Goal: Information Seeking & Learning: Learn about a topic

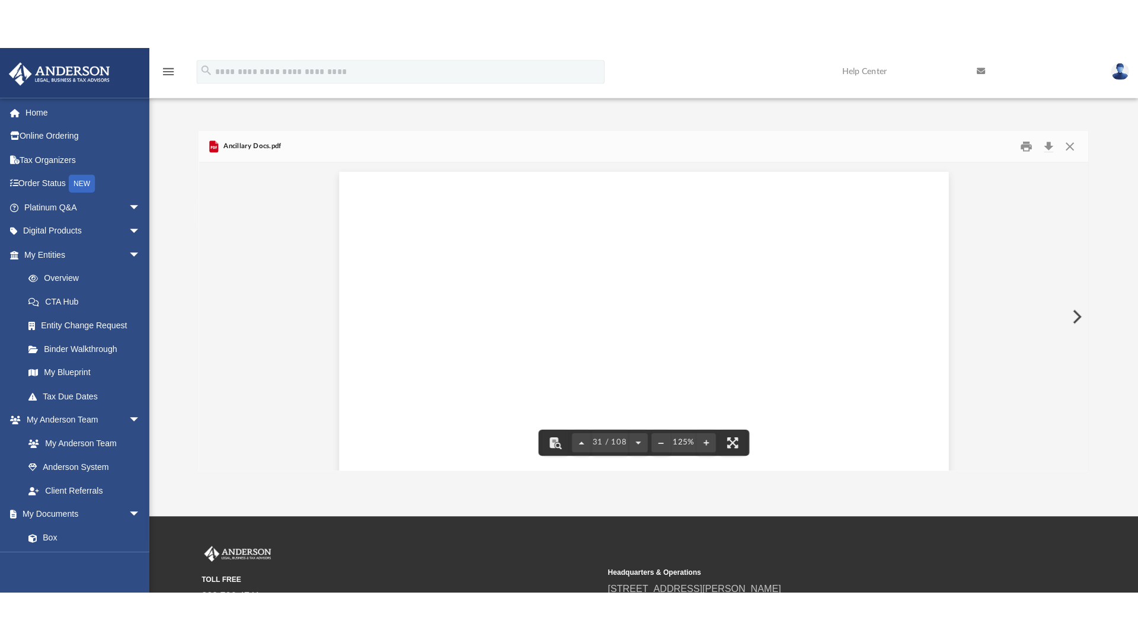
scroll to position [24009, 0]
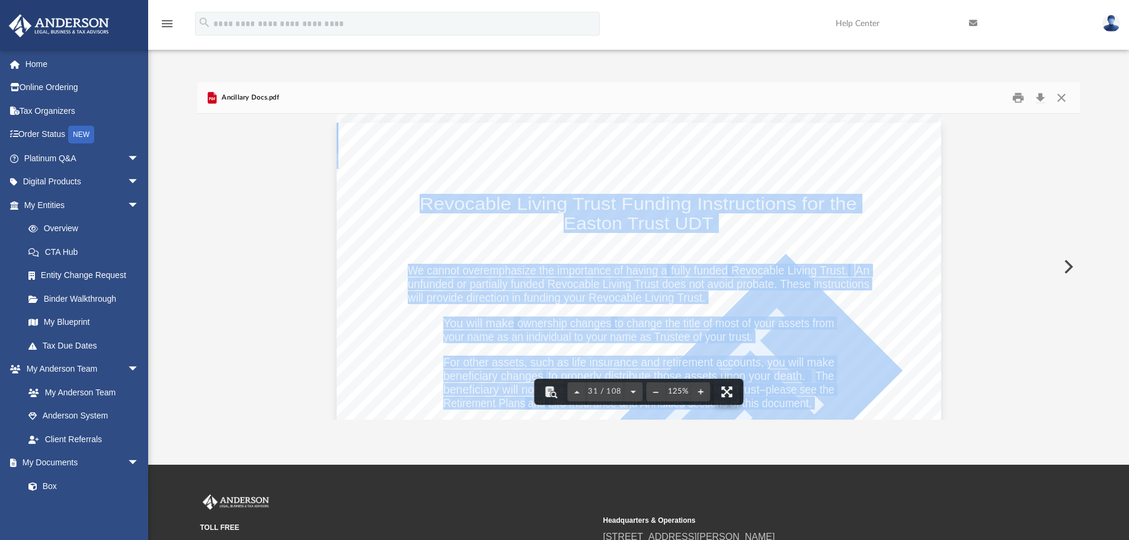
click at [727, 392] on button "File preview" at bounding box center [727, 392] width 26 height 26
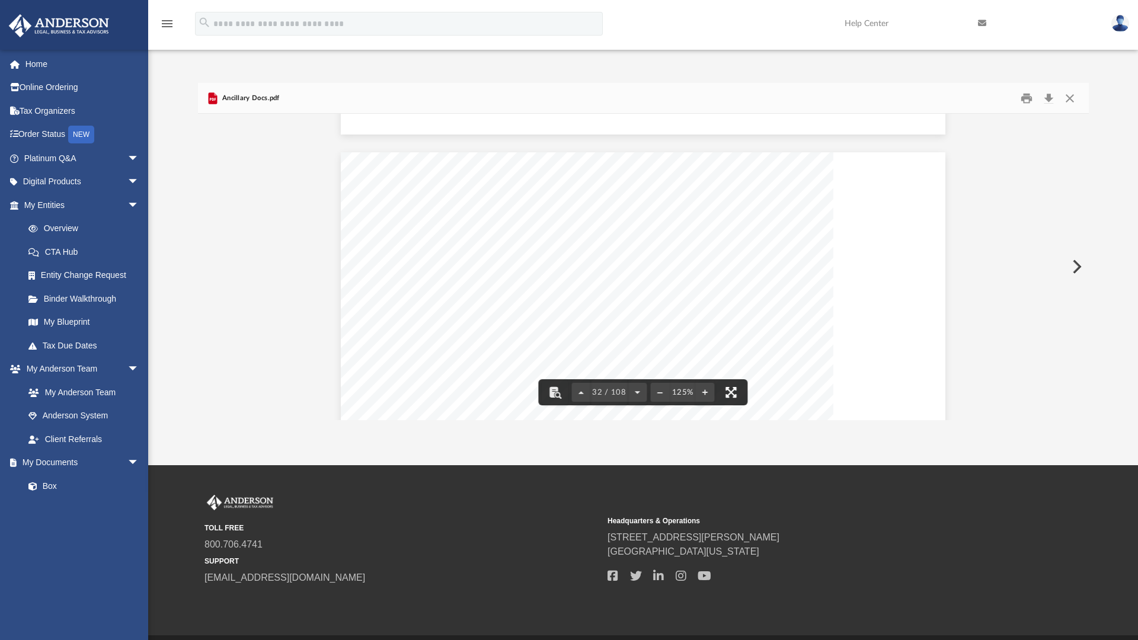
scroll to position [24809, 0]
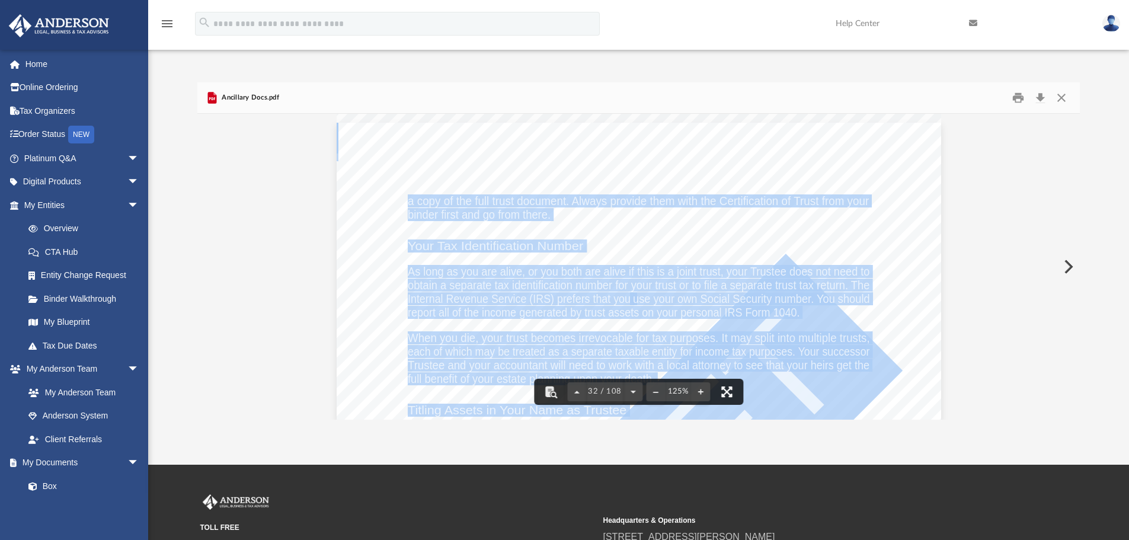
click at [725, 395] on button "File preview" at bounding box center [727, 392] width 26 height 26
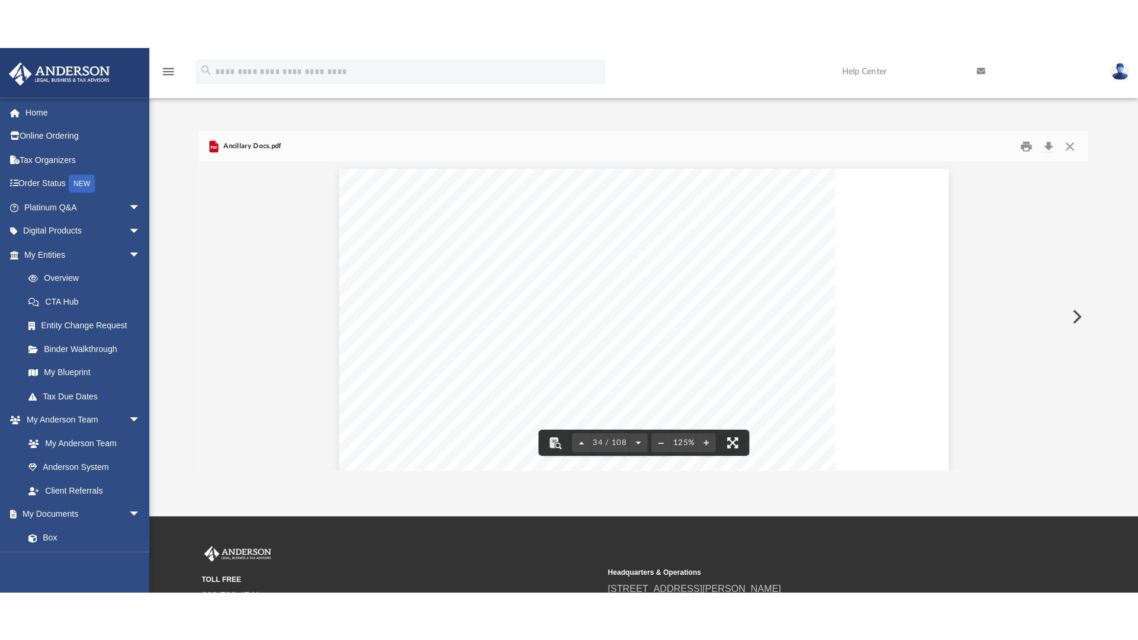
scroll to position [26410, 0]
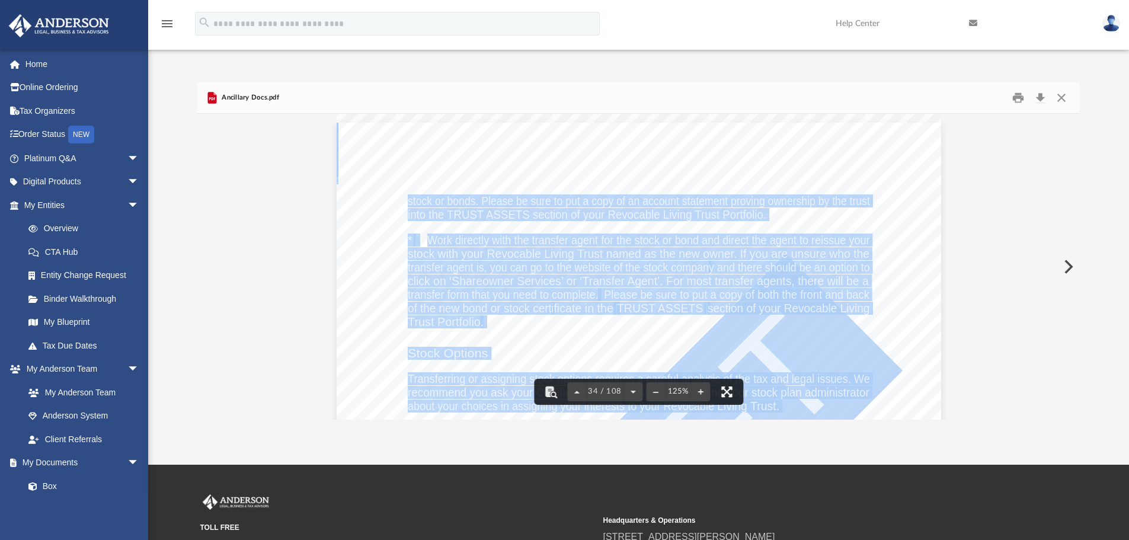
click at [730, 390] on button "File preview" at bounding box center [727, 392] width 26 height 26
click at [727, 393] on button "File preview" at bounding box center [727, 392] width 26 height 26
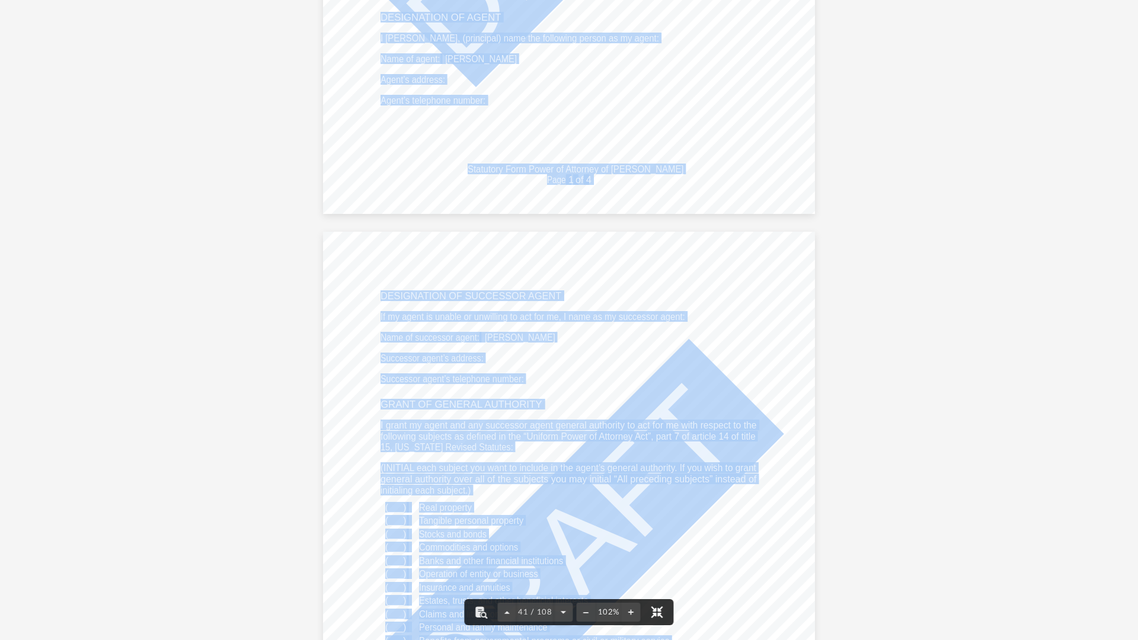
scroll to position [25944, 0]
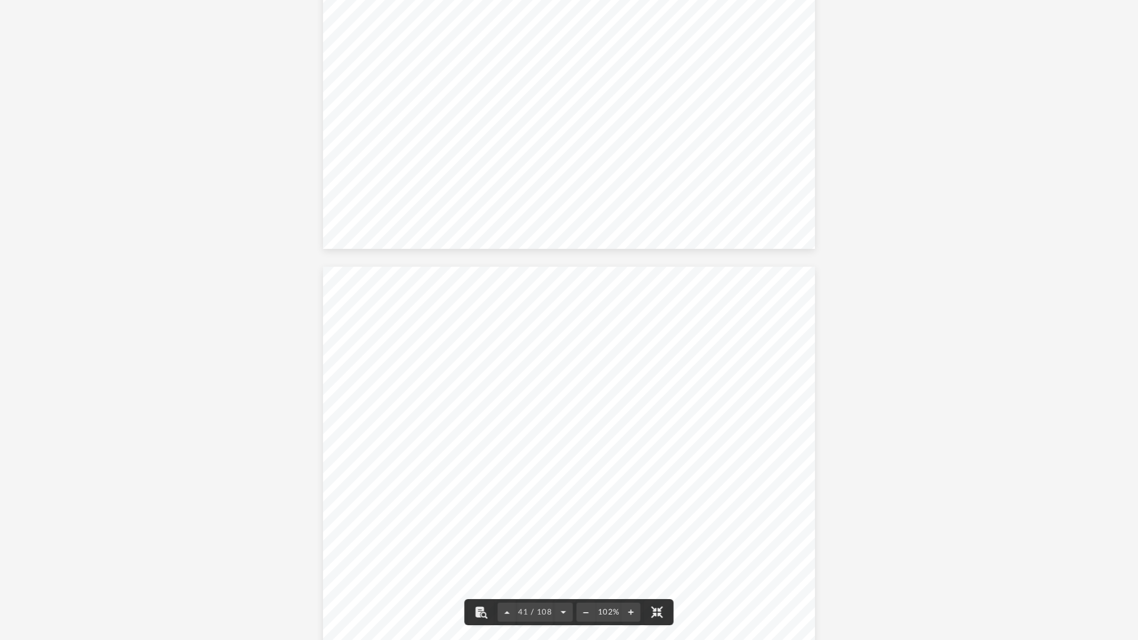
click at [440, 112] on span "Agent’s address:" at bounding box center [413, 114] width 65 height 9
drag, startPoint x: 456, startPoint y: 121, endPoint x: 468, endPoint y: 119, distance: 12.0
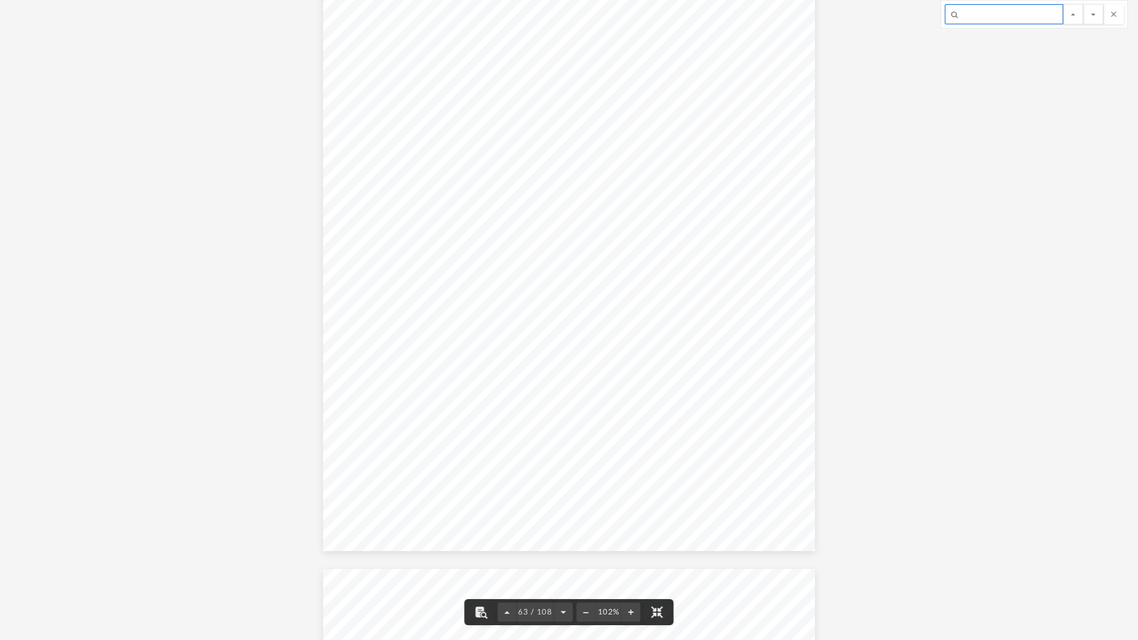
scroll to position [40705, 0]
drag, startPoint x: 480, startPoint y: 179, endPoint x: 573, endPoint y: 184, distance: 92.6
click at [573, 184] on span "Appointment of Authorized Recipients" at bounding box center [497, 183] width 175 height 9
click at [981, 18] on input "Search input" at bounding box center [1004, 14] width 119 height 20
paste input "**********"
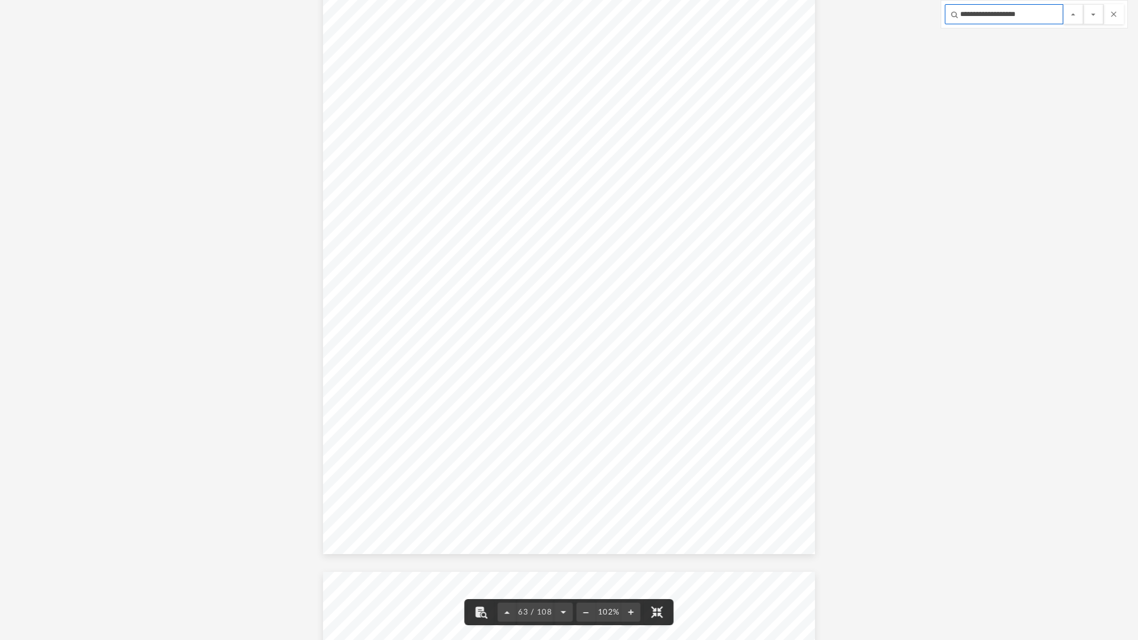
scroll to position [40855, 0]
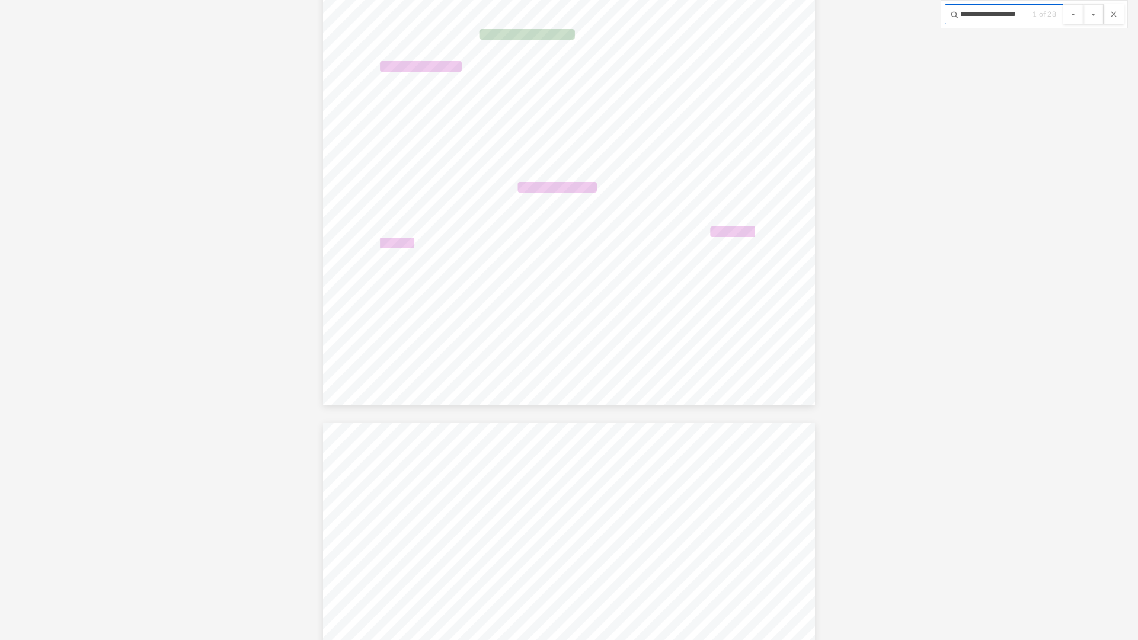
type input "**********"
click at [1084, 4] on button "File preview" at bounding box center [1094, 14] width 20 height 20
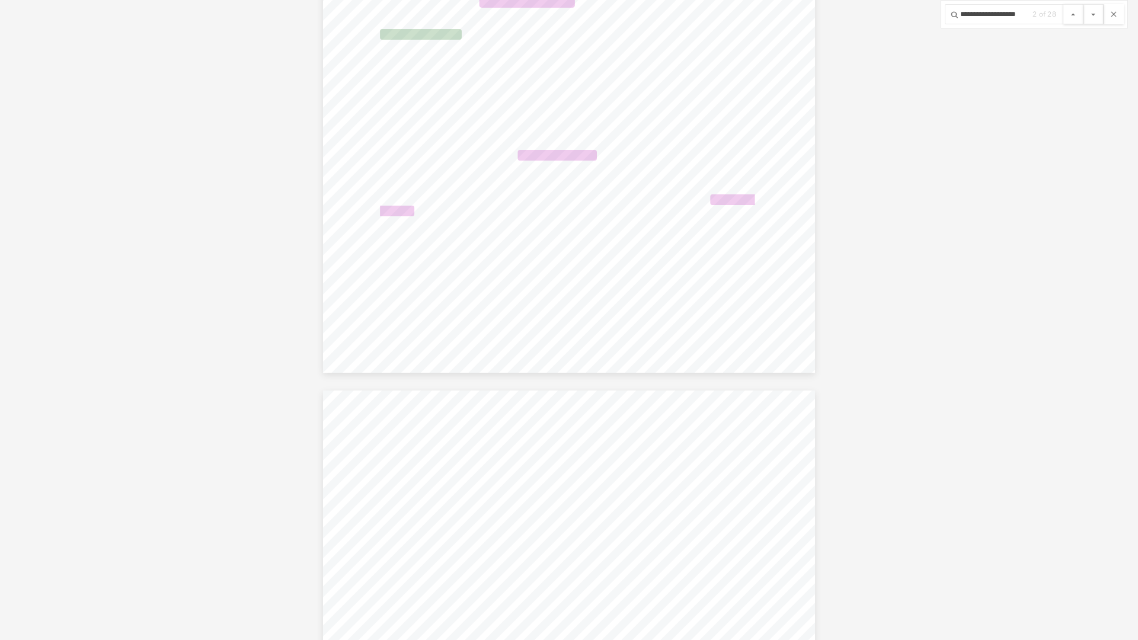
click at [1084, 4] on button "File preview" at bounding box center [1094, 14] width 20 height 20
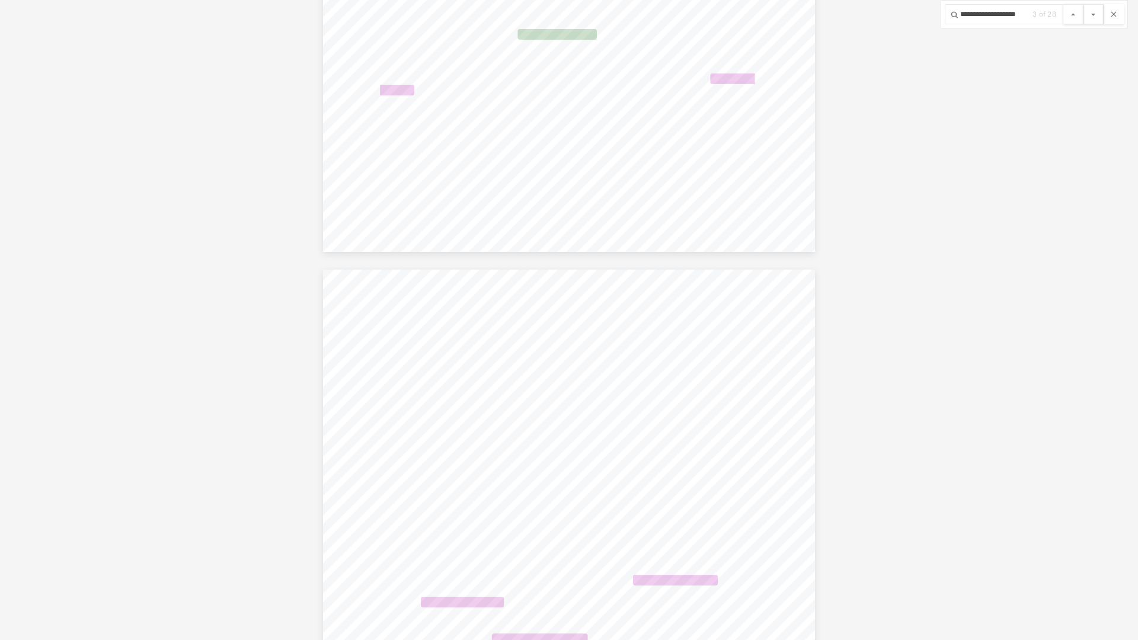
click at [1084, 4] on button "File preview" at bounding box center [1094, 14] width 20 height 20
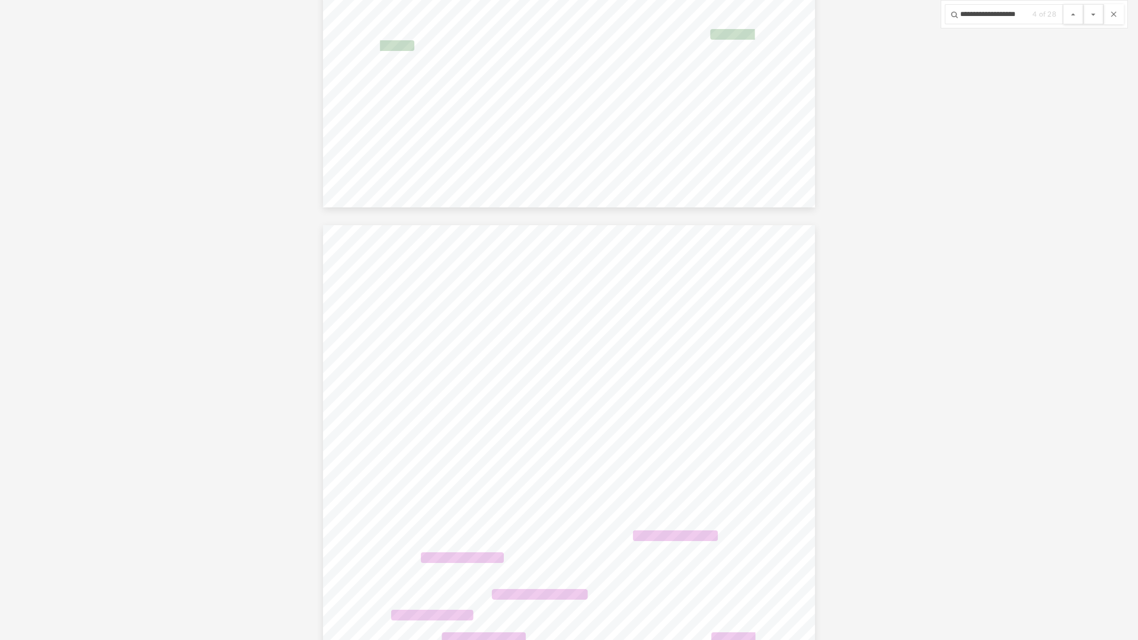
click at [1084, 4] on button "File preview" at bounding box center [1094, 14] width 20 height 20
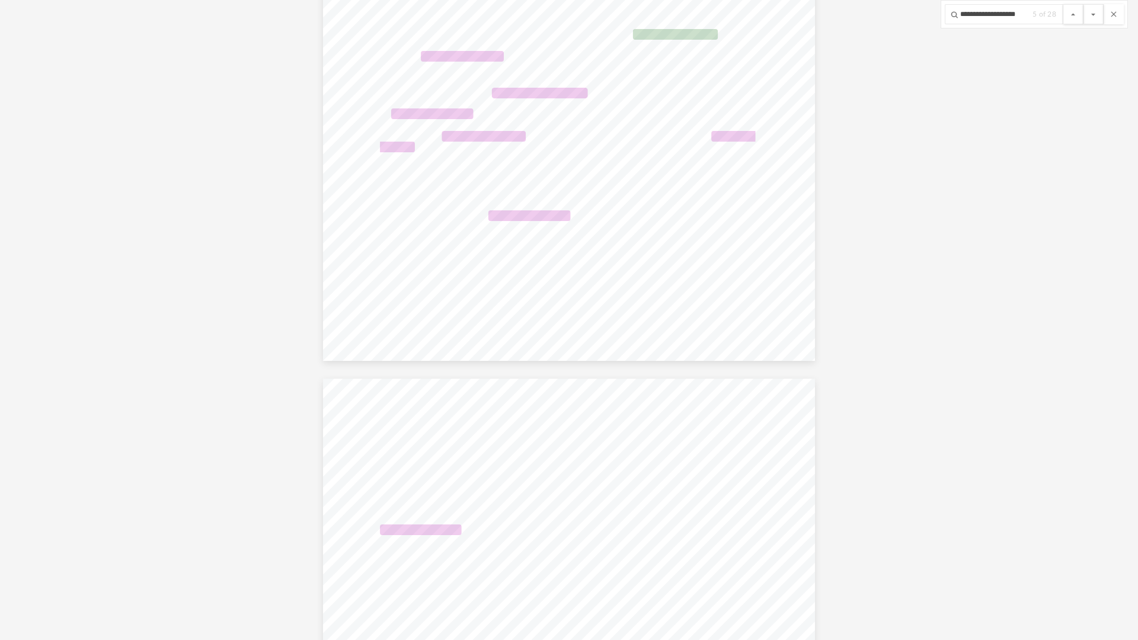
click at [1084, 4] on button "File preview" at bounding box center [1094, 14] width 20 height 20
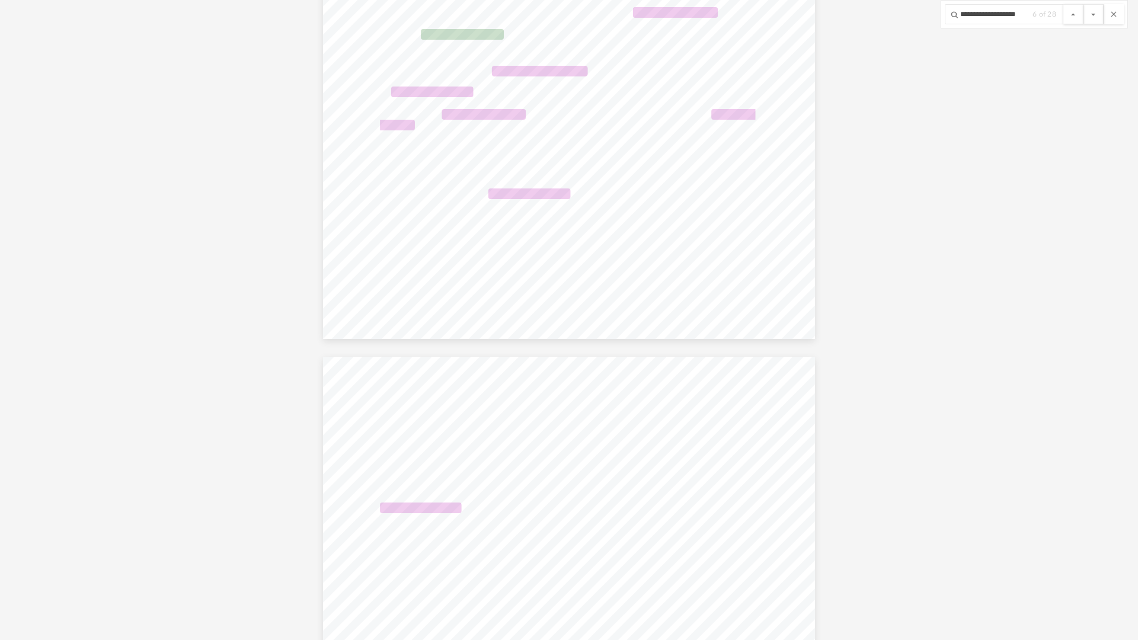
click at [1084, 4] on button "File preview" at bounding box center [1094, 14] width 20 height 20
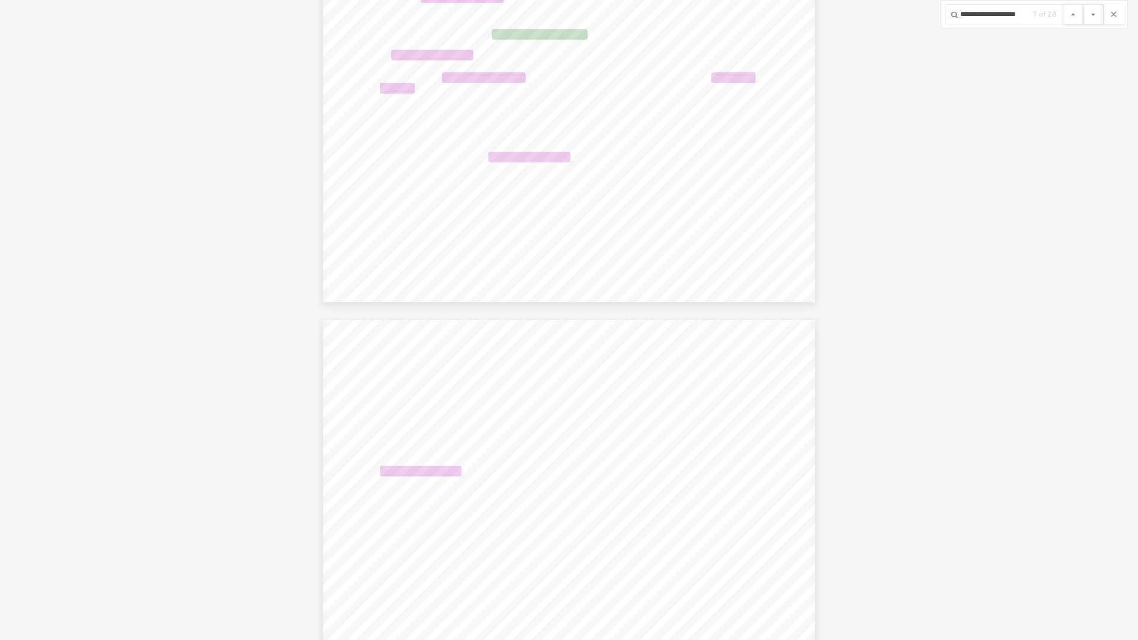
click at [1084, 4] on button "File preview" at bounding box center [1094, 14] width 20 height 20
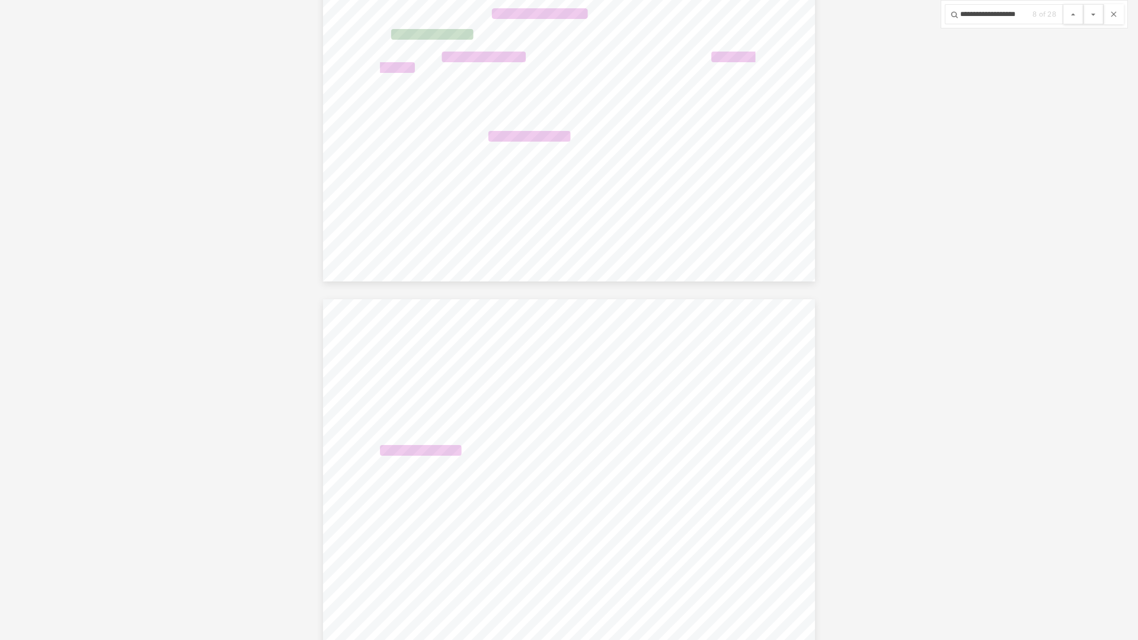
click at [1084, 4] on button "File preview" at bounding box center [1094, 14] width 20 height 20
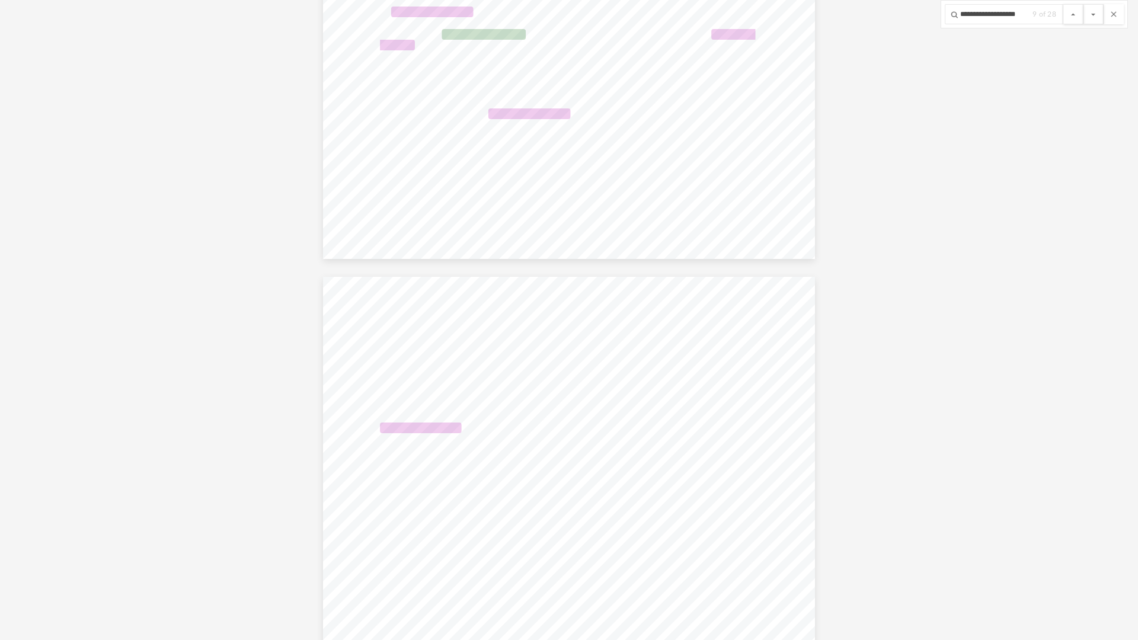
click at [1084, 4] on button "File preview" at bounding box center [1094, 14] width 20 height 20
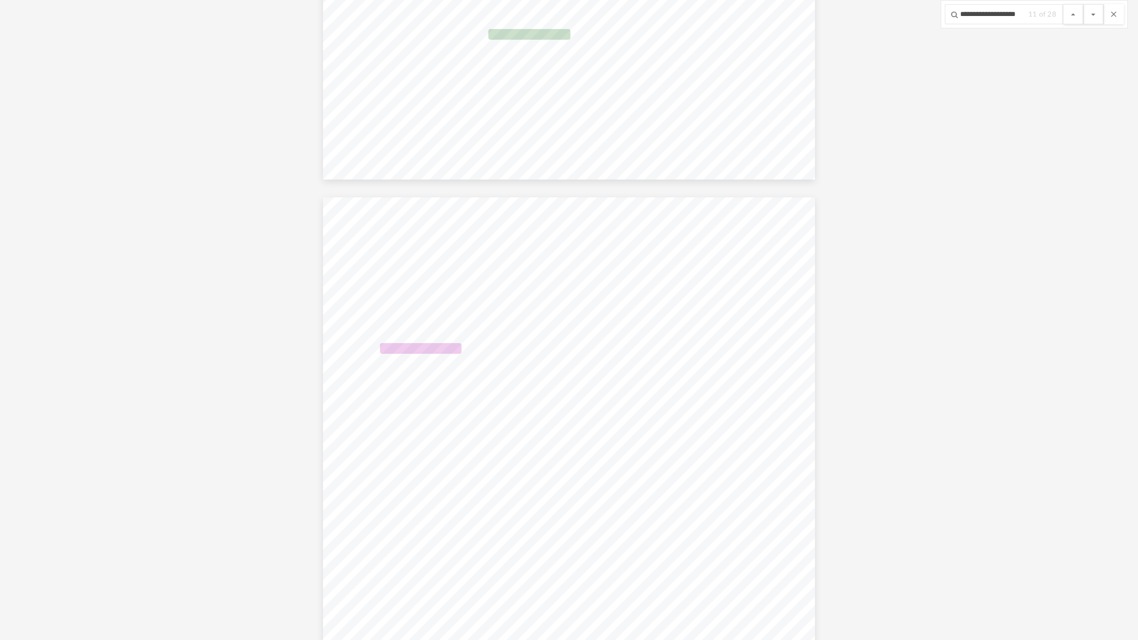
click at [1084, 4] on button "File preview" at bounding box center [1094, 14] width 20 height 20
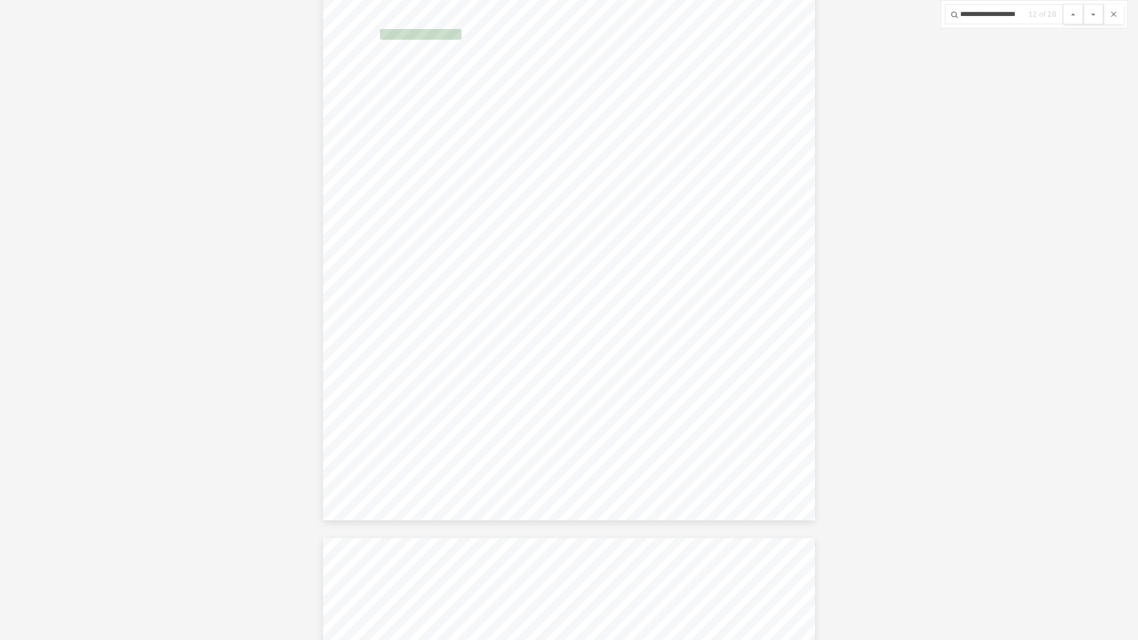
click at [1084, 4] on button "File preview" at bounding box center [1094, 14] width 20 height 20
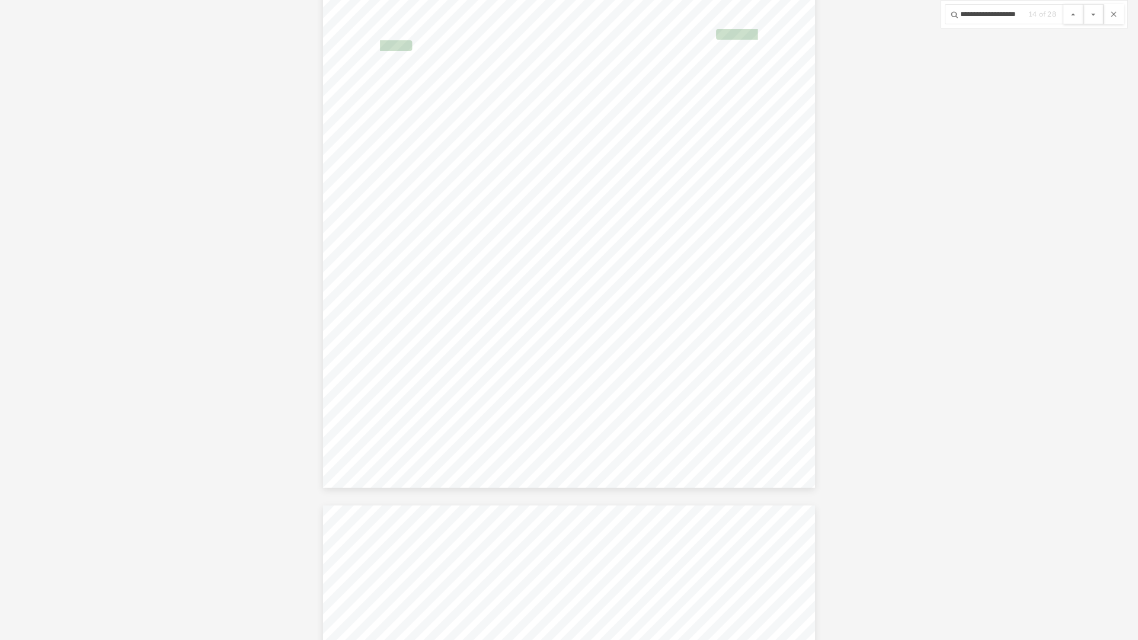
click at [1084, 4] on button "File preview" at bounding box center [1094, 14] width 20 height 20
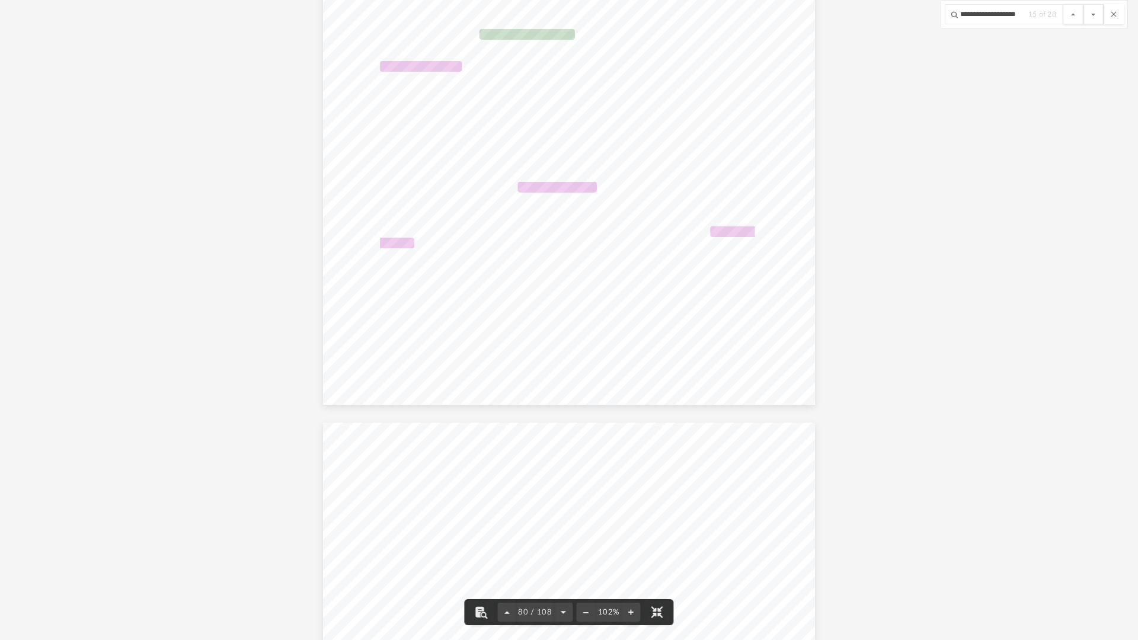
click at [752, 154] on div "DRAFT HIPAA Authorization for [PERSON_NAME] Page 1 of 4 Authorization for Relea…" at bounding box center [569, 86] width 493 height 637
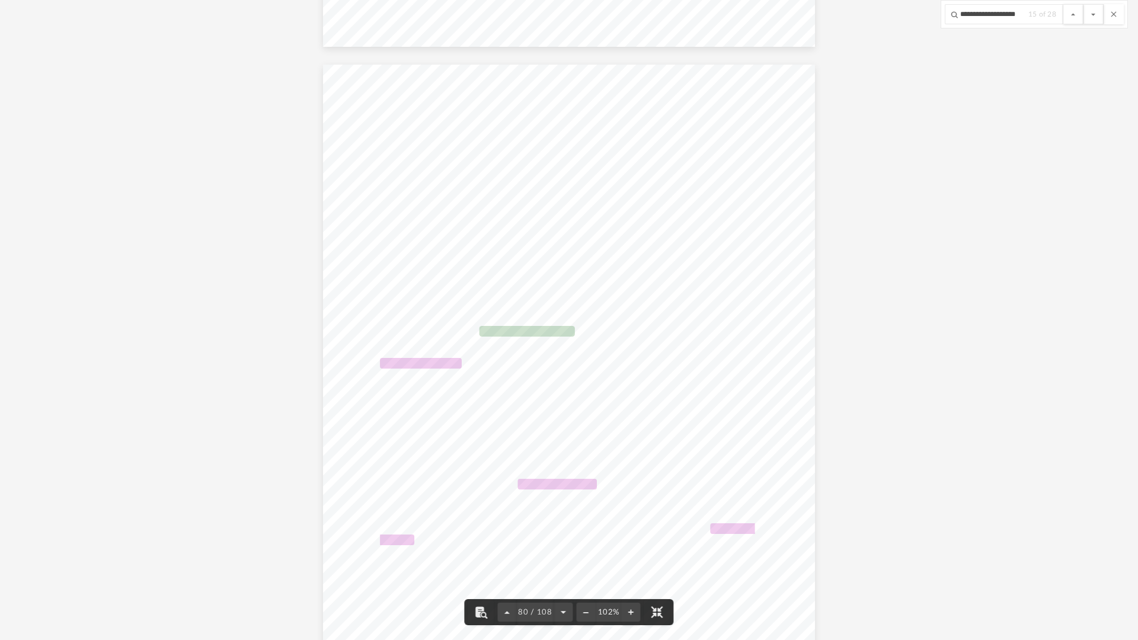
scroll to position [51694, 0]
click at [1094, 15] on button "File preview" at bounding box center [1094, 14] width 20 height 20
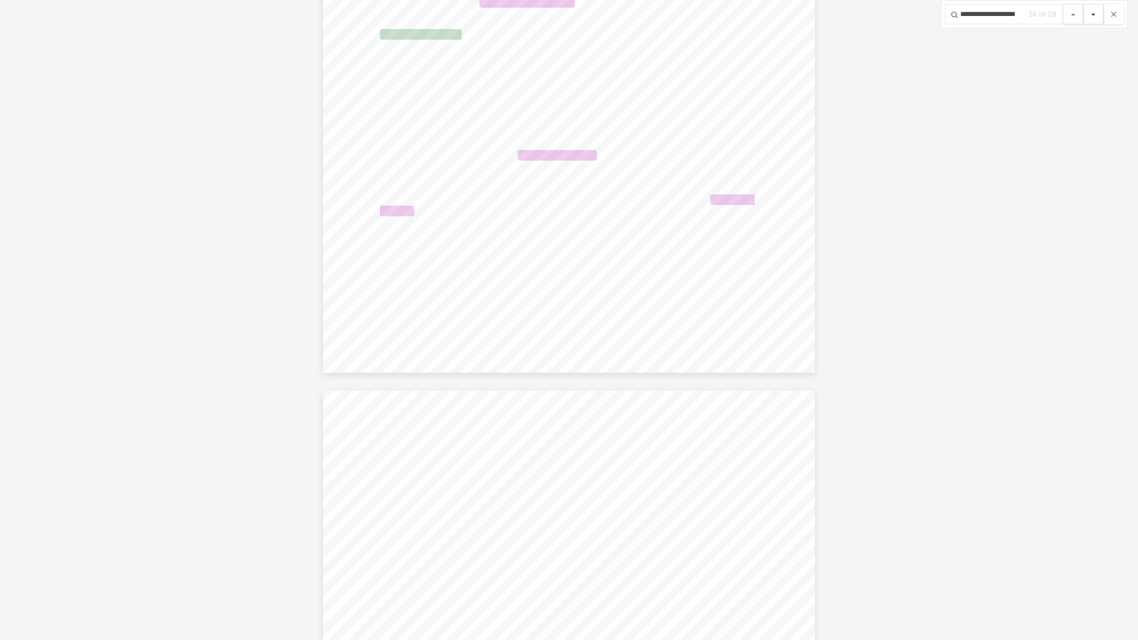
click at [1084, 4] on button "File preview" at bounding box center [1094, 14] width 20 height 20
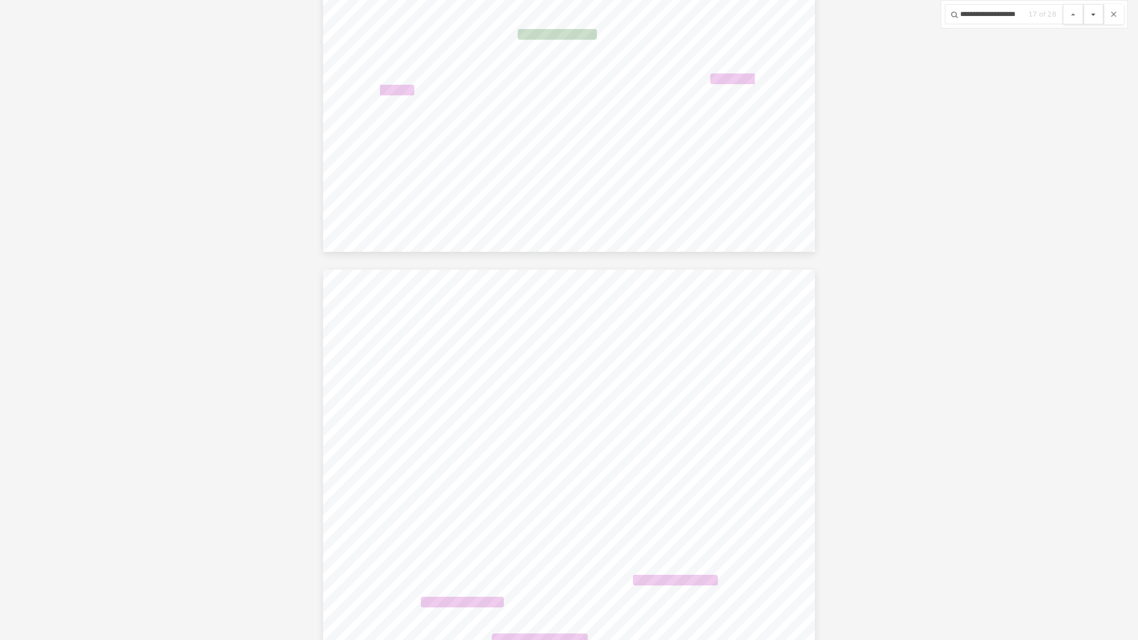
click at [1084, 4] on button "File preview" at bounding box center [1094, 14] width 20 height 20
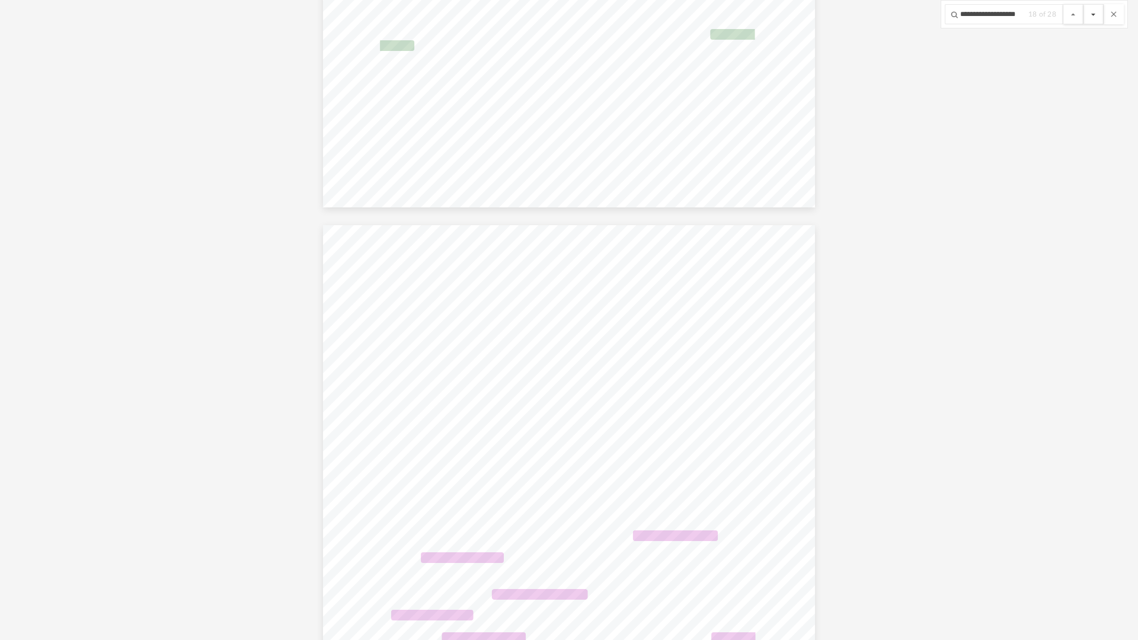
click at [1084, 4] on button "File preview" at bounding box center [1094, 14] width 20 height 20
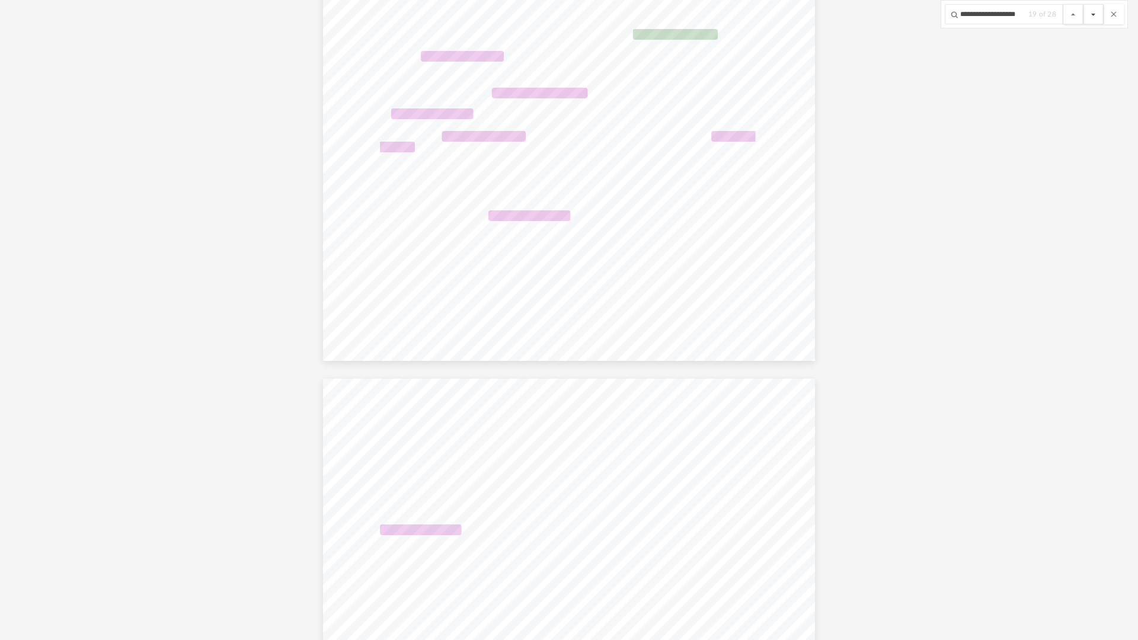
click at [1084, 4] on button "File preview" at bounding box center [1094, 14] width 20 height 20
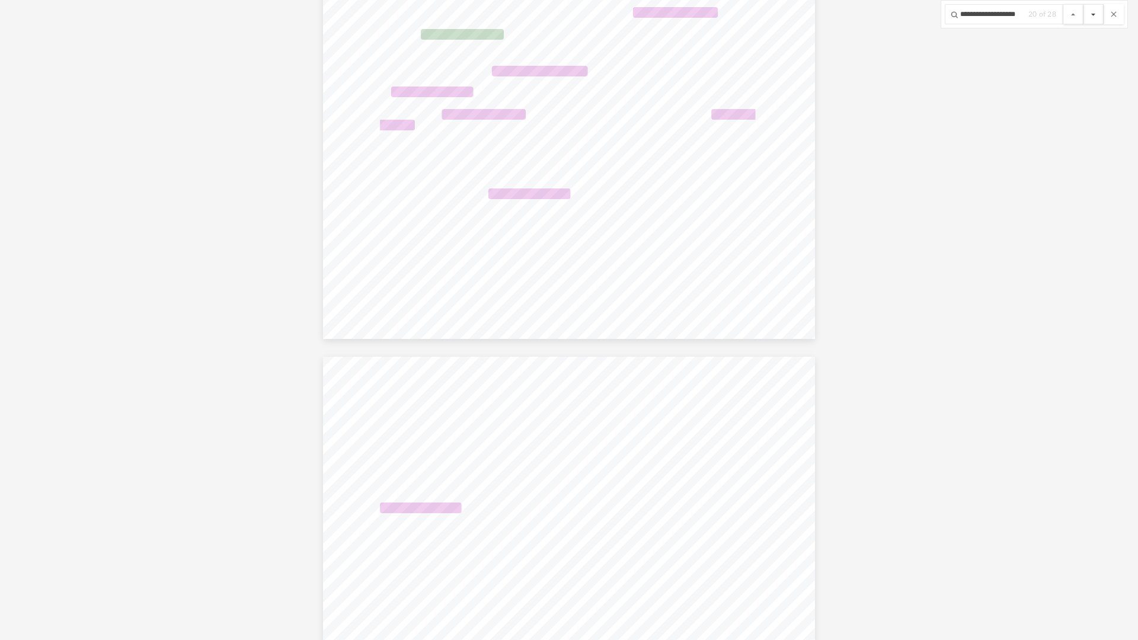
click at [1084, 4] on button "File preview" at bounding box center [1094, 14] width 20 height 20
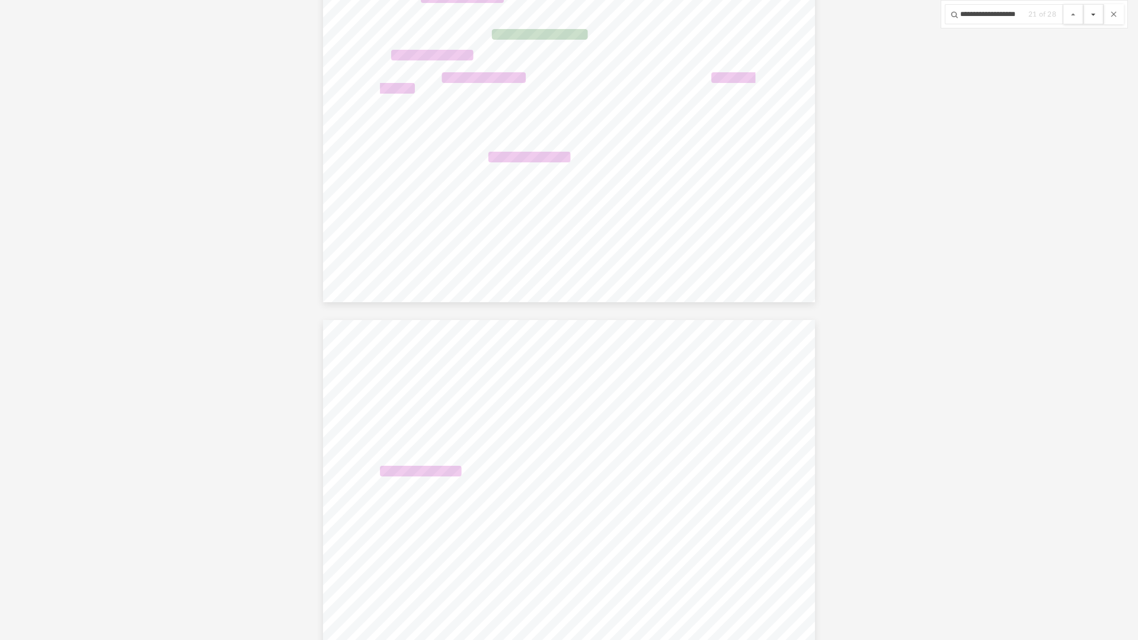
click at [1084, 4] on button "File preview" at bounding box center [1094, 14] width 20 height 20
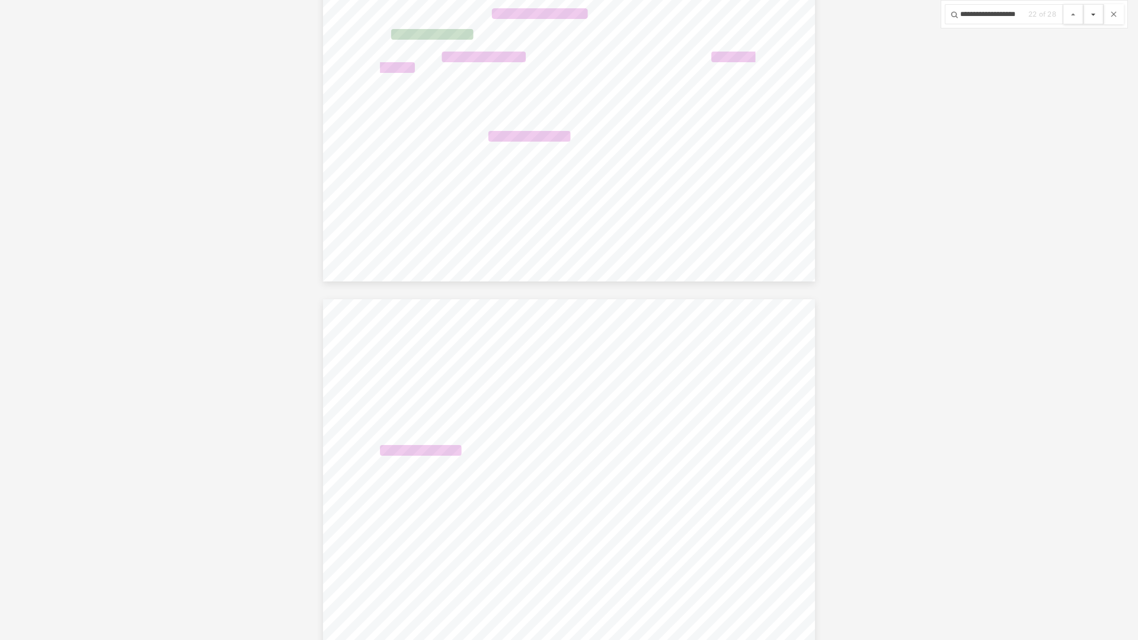
click at [1084, 4] on button "File preview" at bounding box center [1094, 14] width 20 height 20
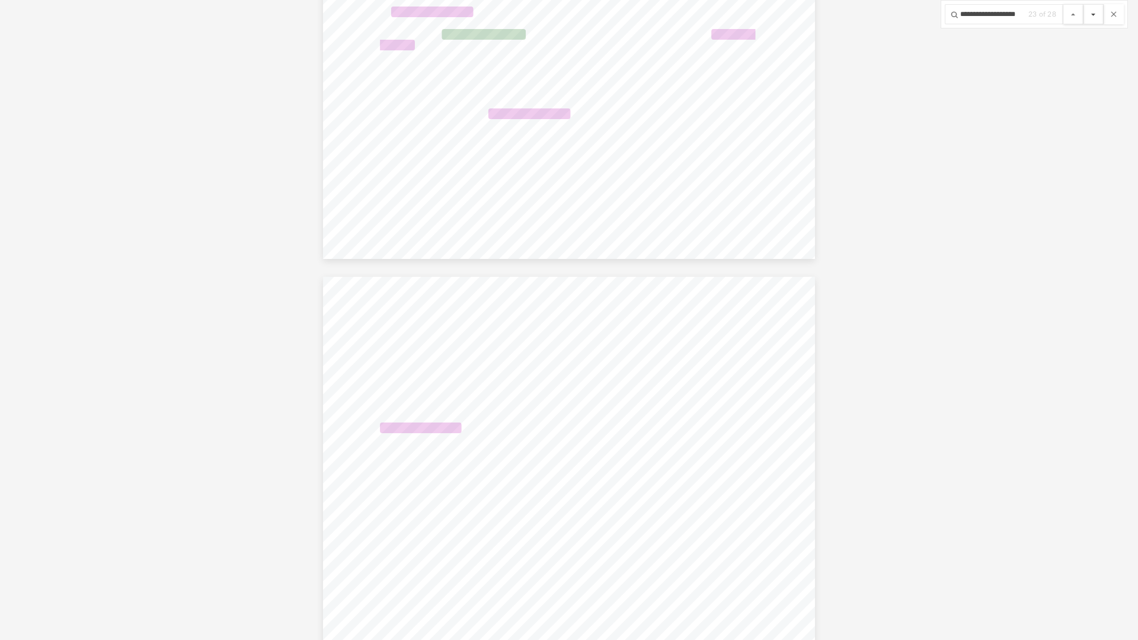
click at [1084, 4] on button "File preview" at bounding box center [1094, 14] width 20 height 20
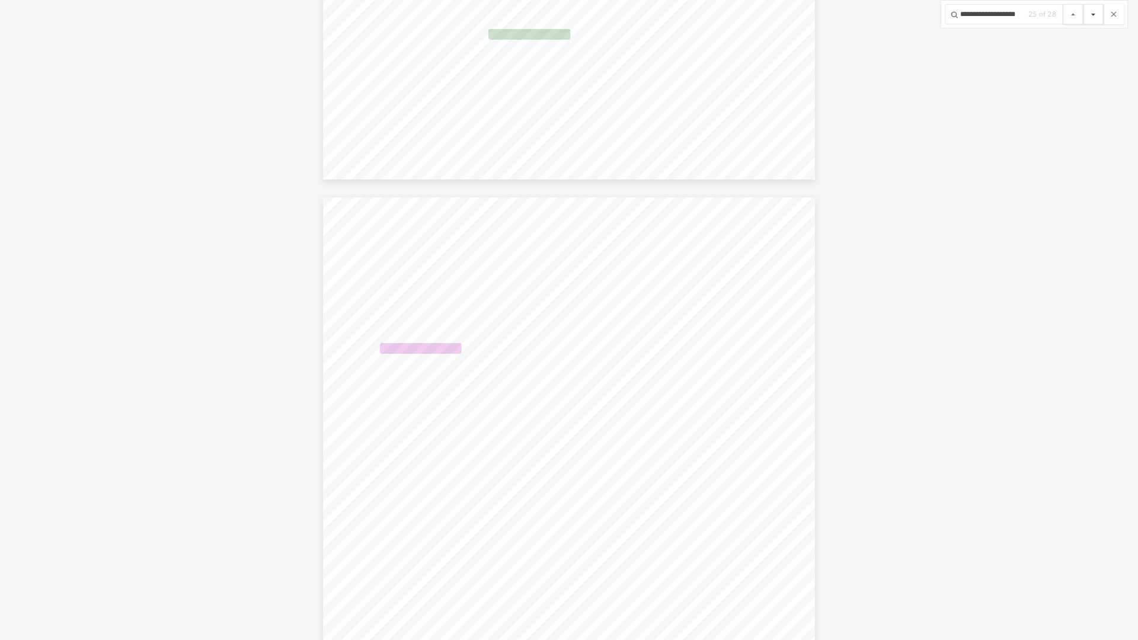
click at [1084, 4] on button "File preview" at bounding box center [1094, 14] width 20 height 20
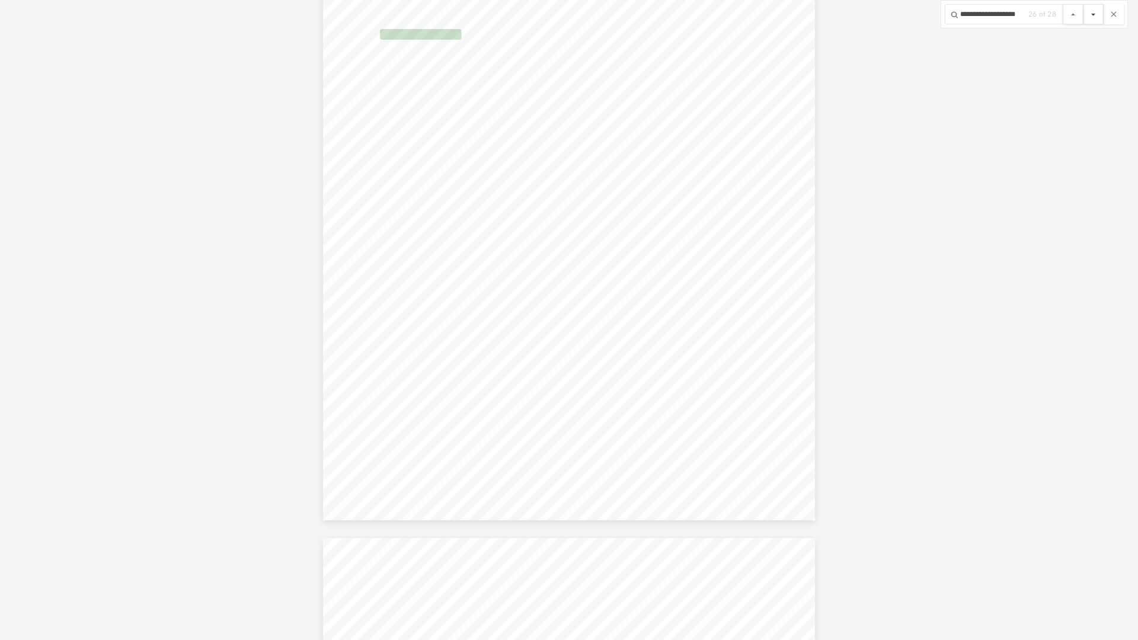
click at [1084, 4] on button "File preview" at bounding box center [1094, 14] width 20 height 20
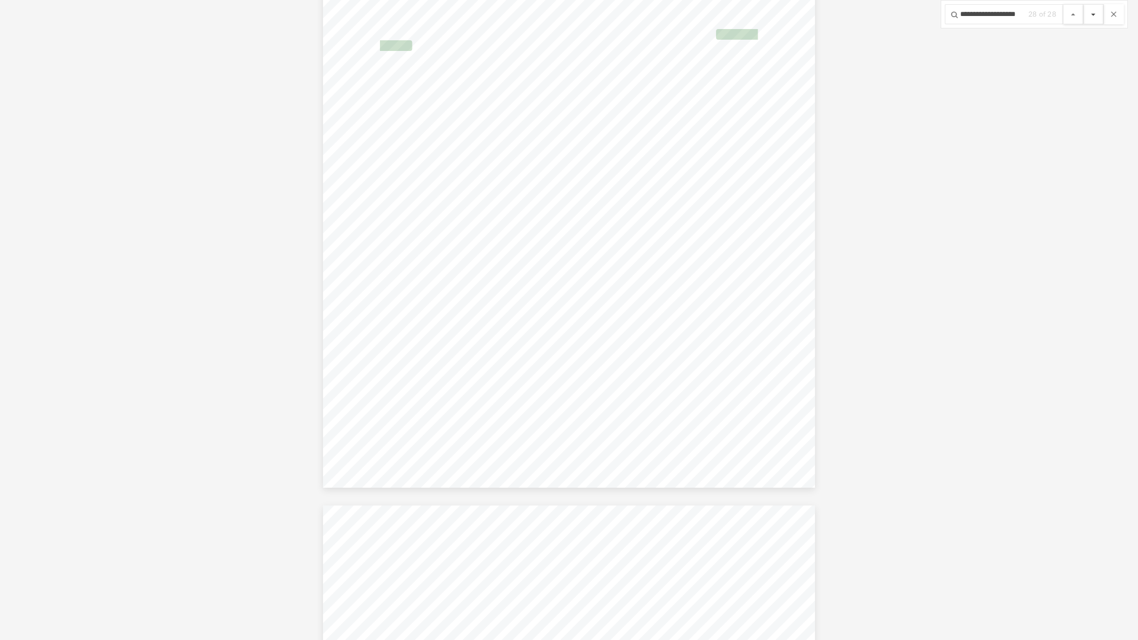
click at [1084, 4] on button "File preview" at bounding box center [1094, 14] width 20 height 20
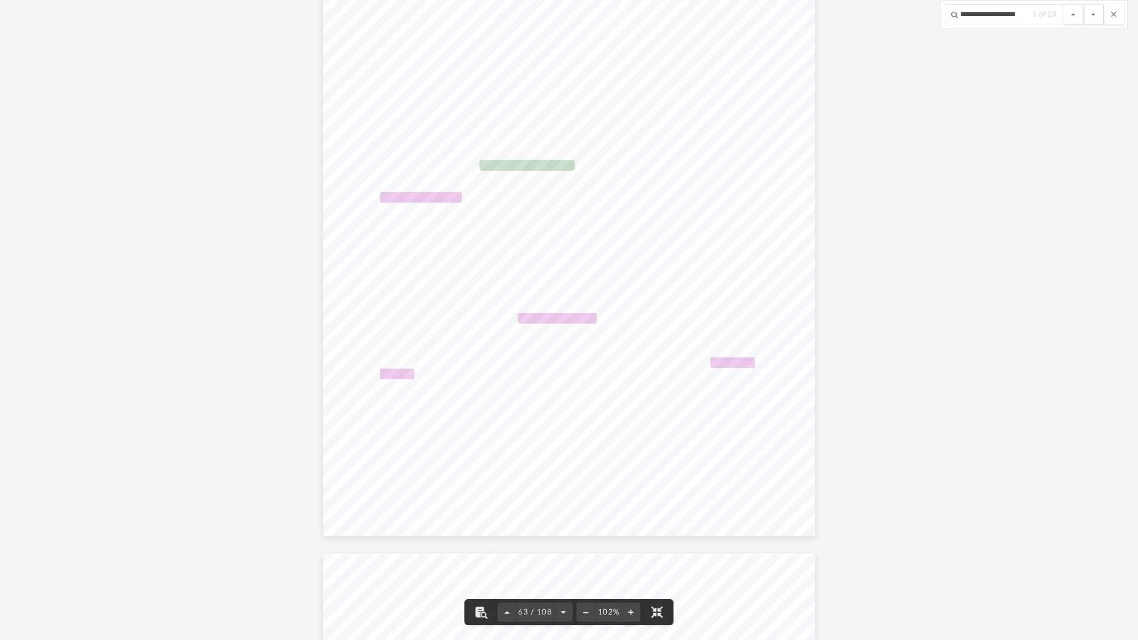
scroll to position [40677, 0]
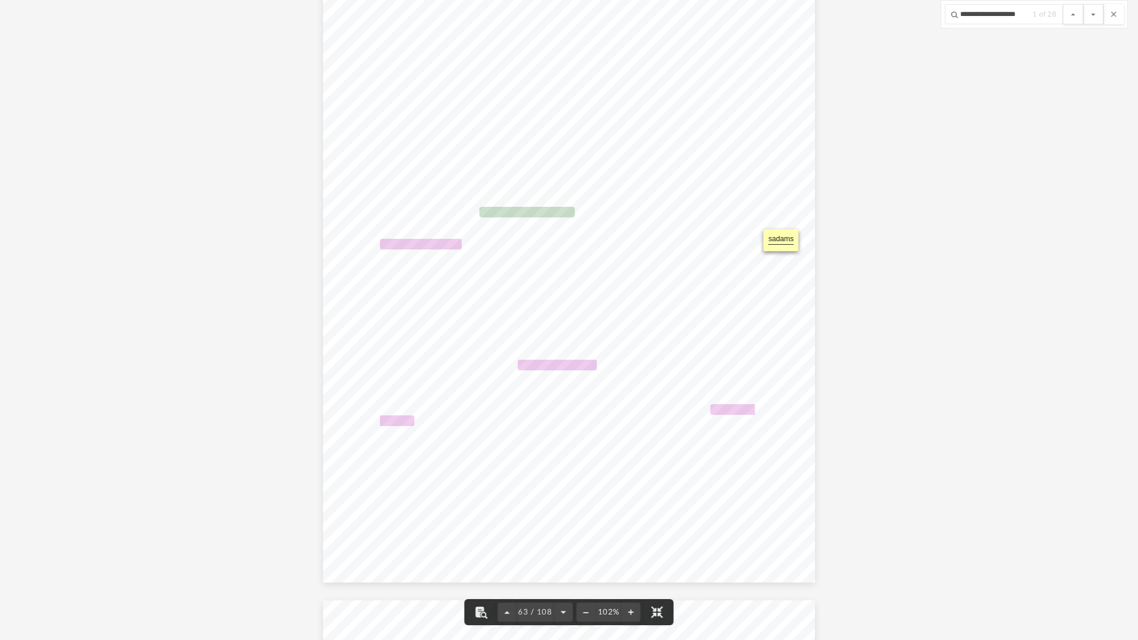
click at [546, 230] on section "Page 63" at bounding box center [569, 233] width 376 height 9
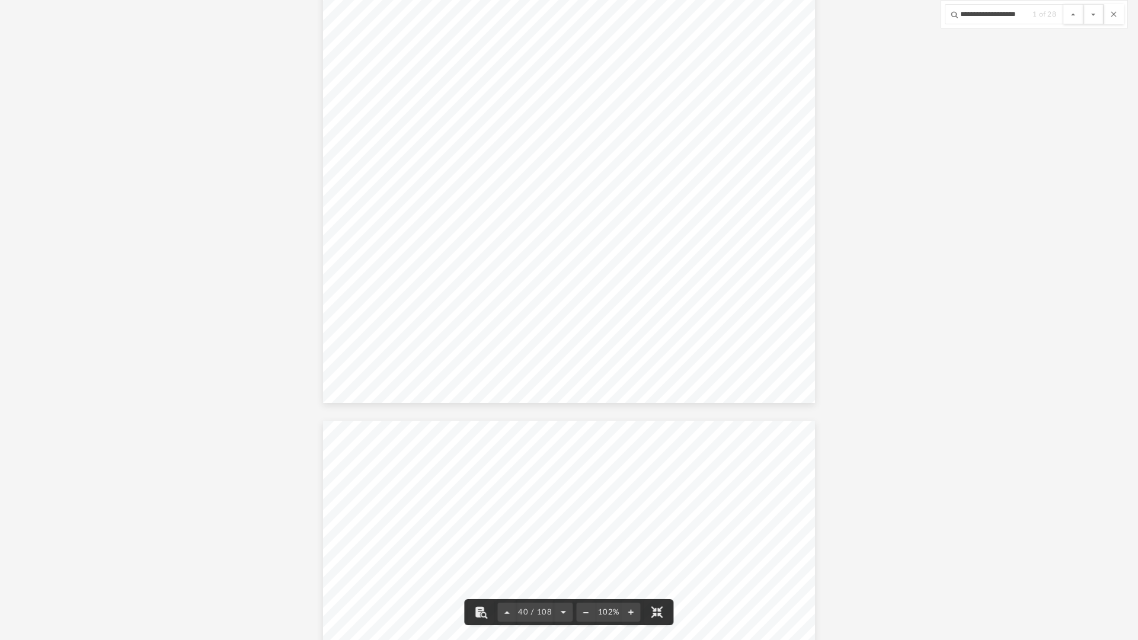
scroll to position [25381, 0]
click at [586, 355] on span "part 7 of article 14 of title 15, [US_STATE] Revised Statutes." at bounding box center [498, 356] width 234 height 9
click at [1092, 12] on button "File preview" at bounding box center [1094, 14] width 20 height 20
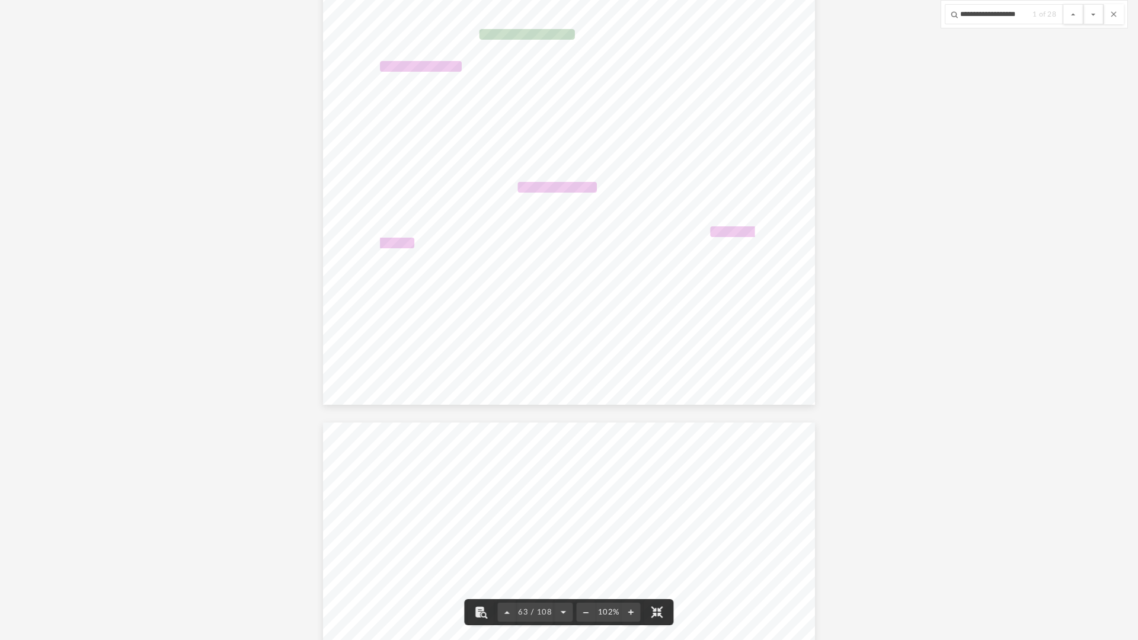
drag, startPoint x: 1048, startPoint y: 339, endPoint x: 1035, endPoint y: 336, distance: 13.5
click at [713, 398] on div "DRAFT HIPAA Authorization for [PERSON_NAME] Page 1 of 4 Authorization for Relea…" at bounding box center [569, 86] width 493 height 637
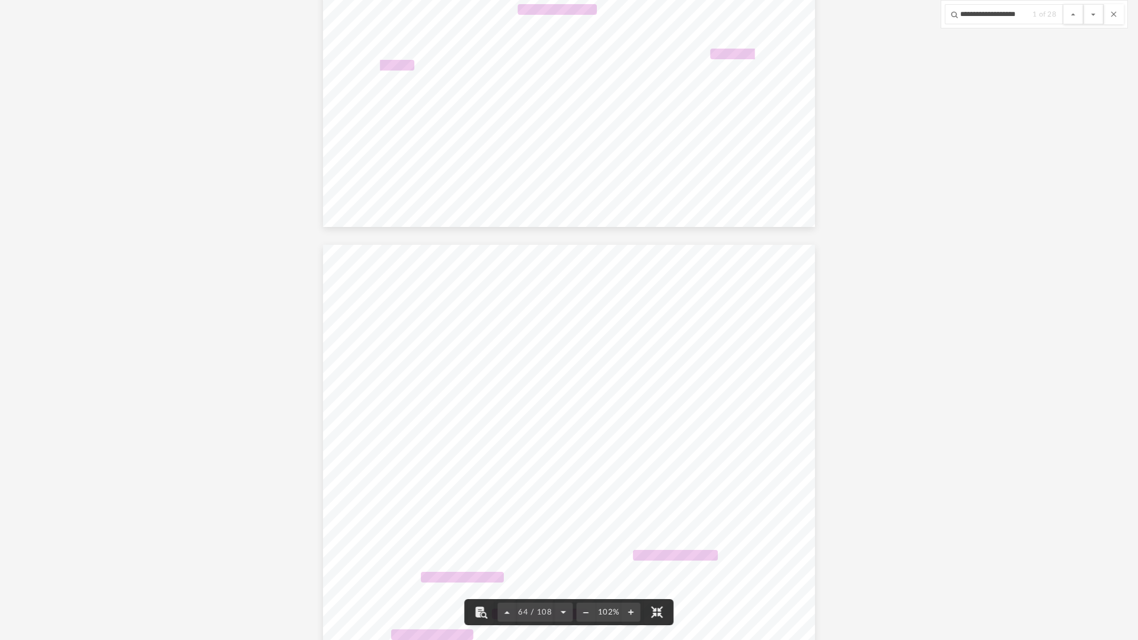
drag, startPoint x: 1117, startPoint y: 12, endPoint x: 1103, endPoint y: 15, distance: 14.5
click at [1116, 12] on button "File preview" at bounding box center [1114, 14] width 20 height 20
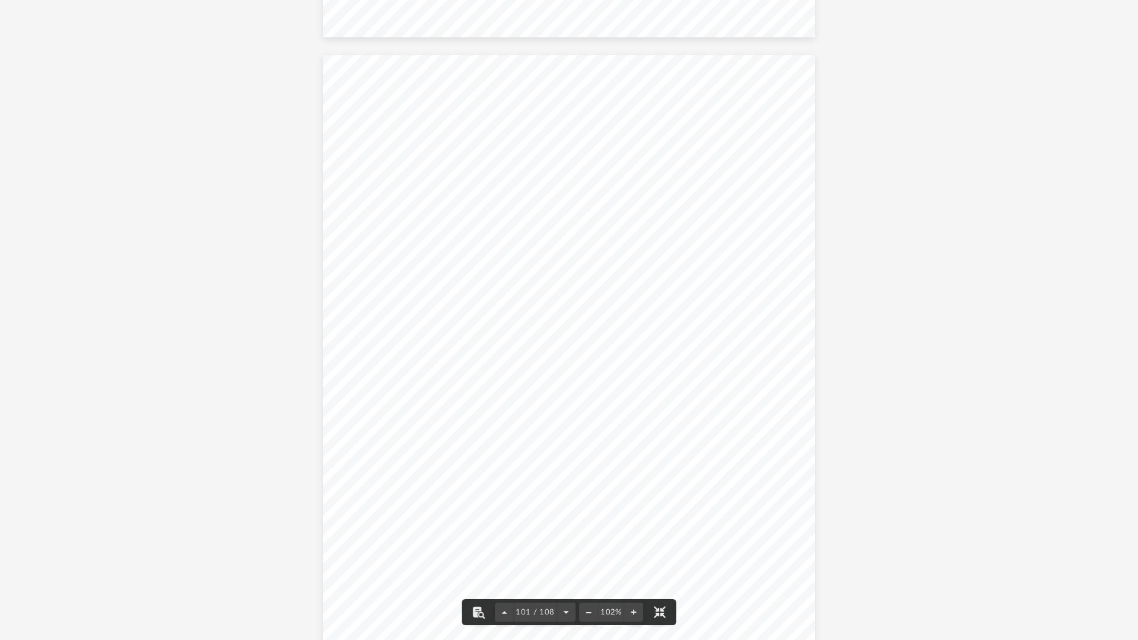
scroll to position [65456, 0]
drag, startPoint x: 496, startPoint y: 269, endPoint x: 506, endPoint y: 330, distance: 61.9
click at [501, 353] on div "DRAFT PERSONAL EFFECTS Your Revocable Living Trust directs that your personal e…" at bounding box center [569, 376] width 493 height 637
drag, startPoint x: 513, startPoint y: 348, endPoint x: 532, endPoint y: 409, distance: 63.9
click at [531, 411] on div "DRAFT PERSONAL EFFECTS Your Revocable Living Trust directs that your personal e…" at bounding box center [569, 376] width 493 height 637
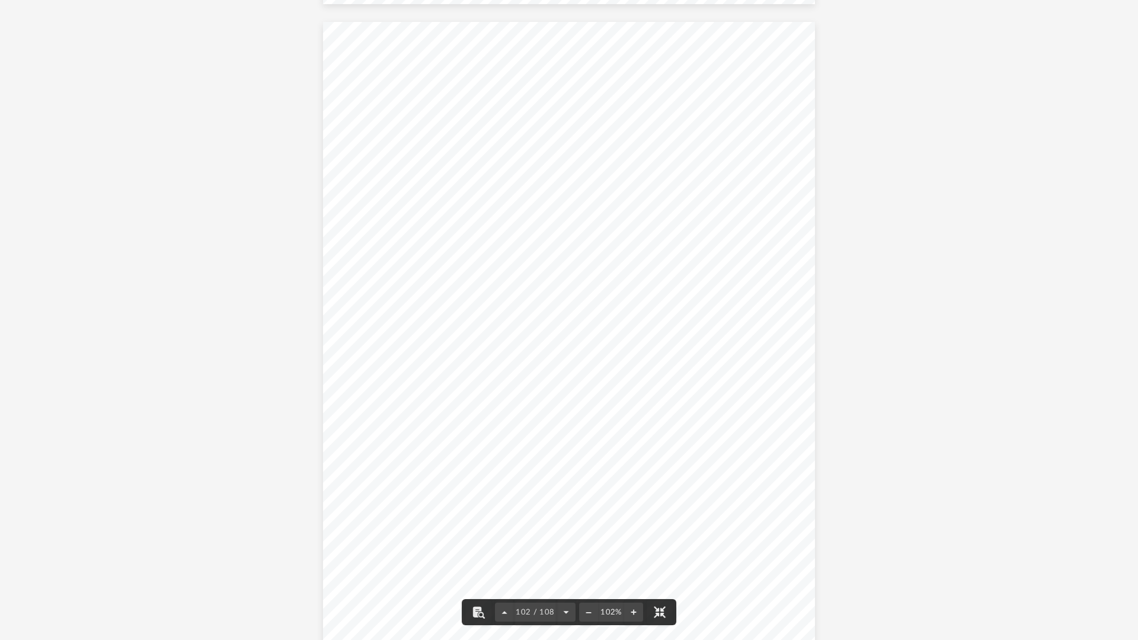
scroll to position [66168, 0]
click at [492, 344] on span "DRAFT" at bounding box center [571, 323] width 370 height 370
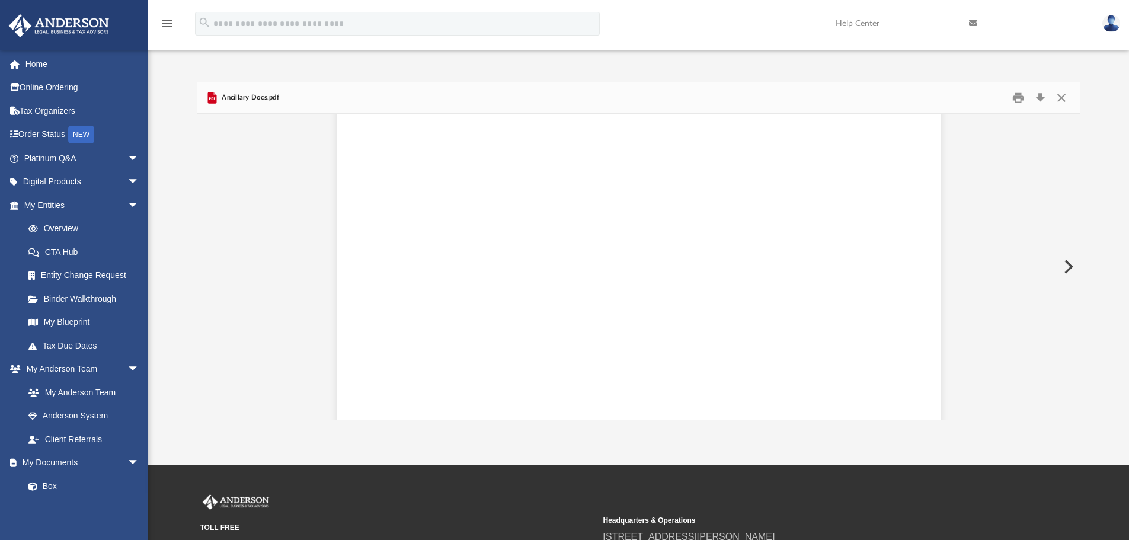
scroll to position [84831, 0]
